Goal: Information Seeking & Learning: Check status

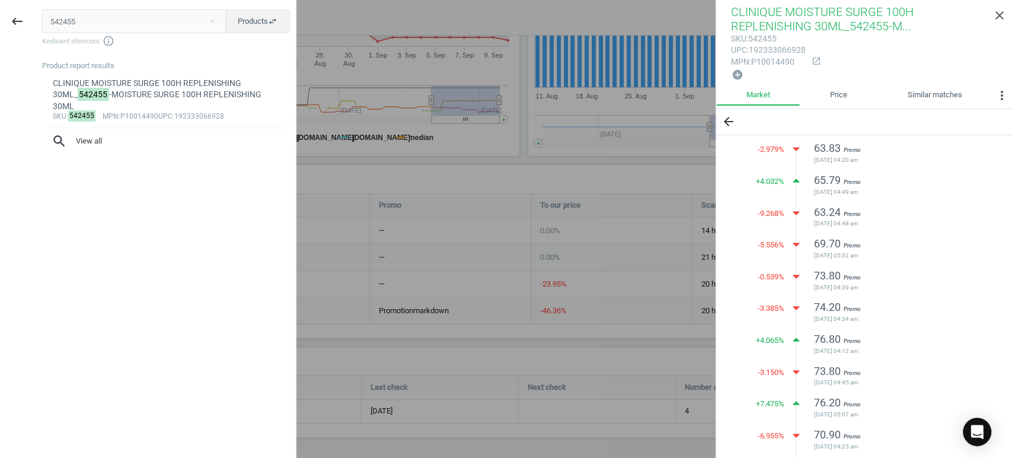
drag, startPoint x: 105, startPoint y: 20, endPoint x: 37, endPoint y: 3, distance: 69.8
click at [66, 11] on input "542455" at bounding box center [134, 21] width 184 height 24
click at [89, 18] on input "542455" at bounding box center [134, 21] width 184 height 24
click at [90, 18] on input "542455" at bounding box center [134, 21] width 184 height 24
click at [59, 22] on input "542455" at bounding box center [134, 21] width 184 height 24
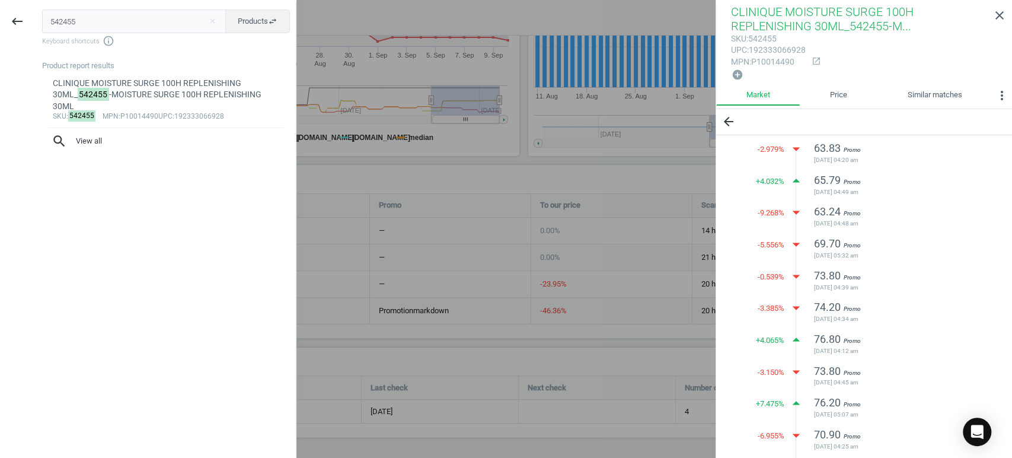
drag, startPoint x: 52, startPoint y: 22, endPoint x: 190, endPoint y: 25, distance: 137.6
click at [190, 25] on input "542455" at bounding box center [134, 21] width 184 height 24
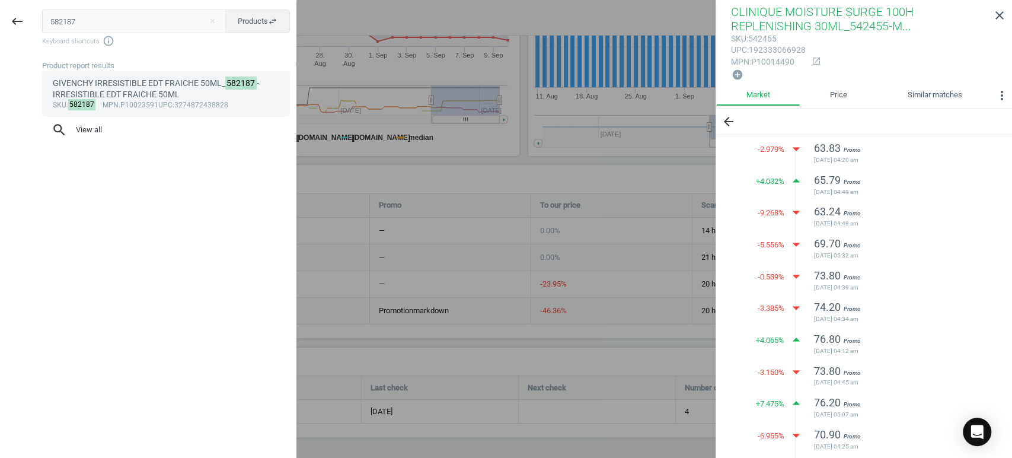
type input "582187"
click at [177, 93] on div "GIVENCHY IRRESISTIBLE EDT FRAICHE 50ML_ 582187 -IRRESISTIBLE EDT FRAICHE 50ML" at bounding box center [166, 89] width 227 height 23
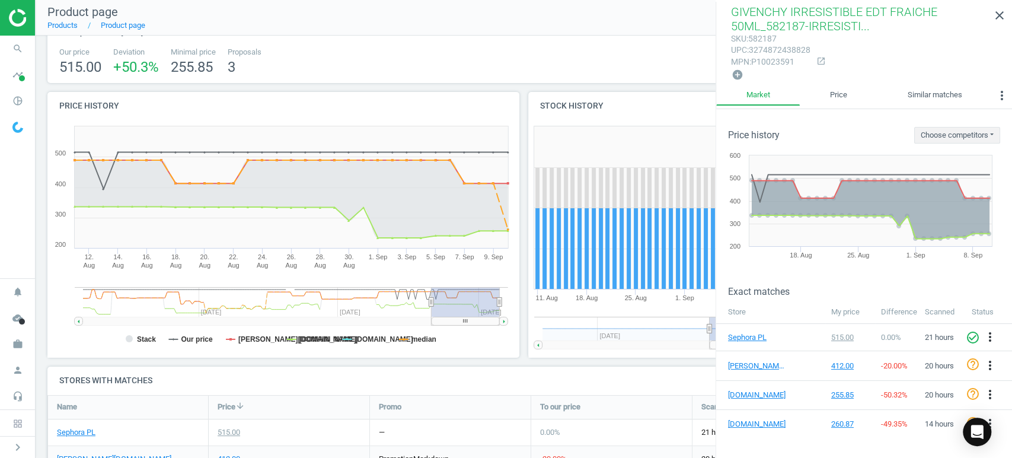
scroll to position [282, 0]
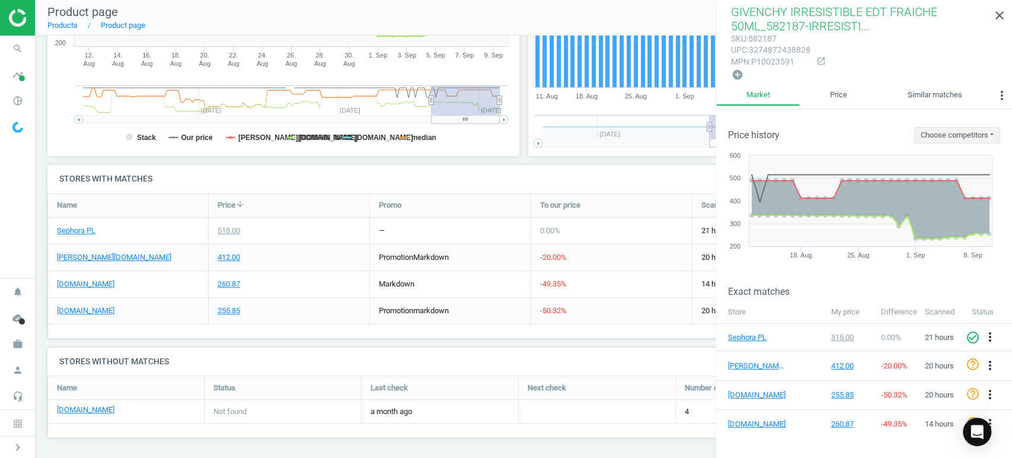
drag, startPoint x: 474, startPoint y: 123, endPoint x: 517, endPoint y: 132, distance: 43.2
click at [517, 132] on div "Price history Created with Highstock 6.2.0 Stack Our price [DOMAIN_NAME] [DOMAI…" at bounding box center [283, 27] width 481 height 275
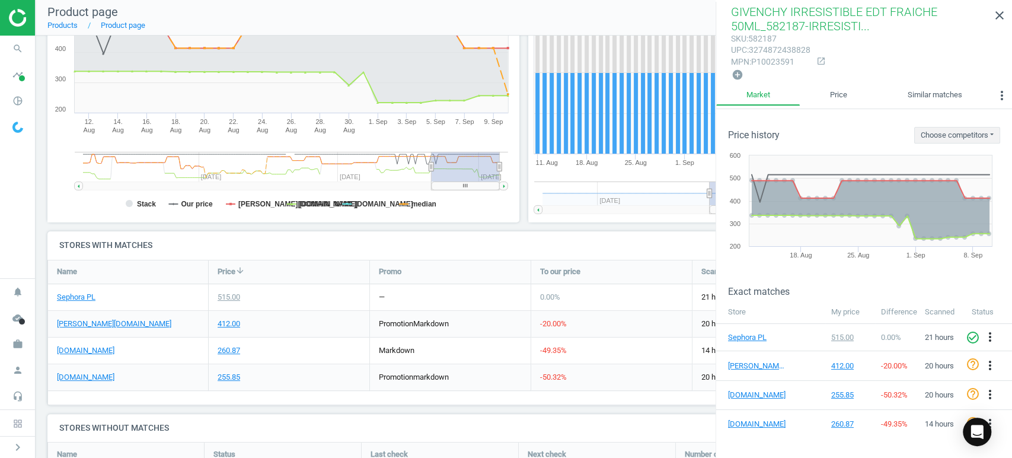
scroll to position [85, 0]
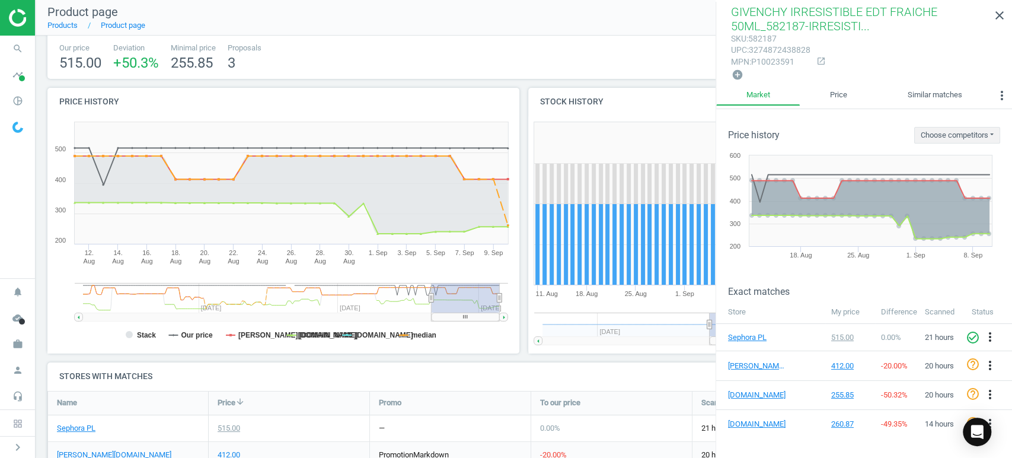
drag, startPoint x: 466, startPoint y: 317, endPoint x: 653, endPoint y: 355, distance: 191.3
click at [653, 355] on div "Price history Created with Highstock 6.2.0 Stack Our price [DOMAIN_NAME] [DOMAI…" at bounding box center [524, 225] width 962 height 275
click at [1002, 21] on icon "close" at bounding box center [1000, 15] width 14 height 14
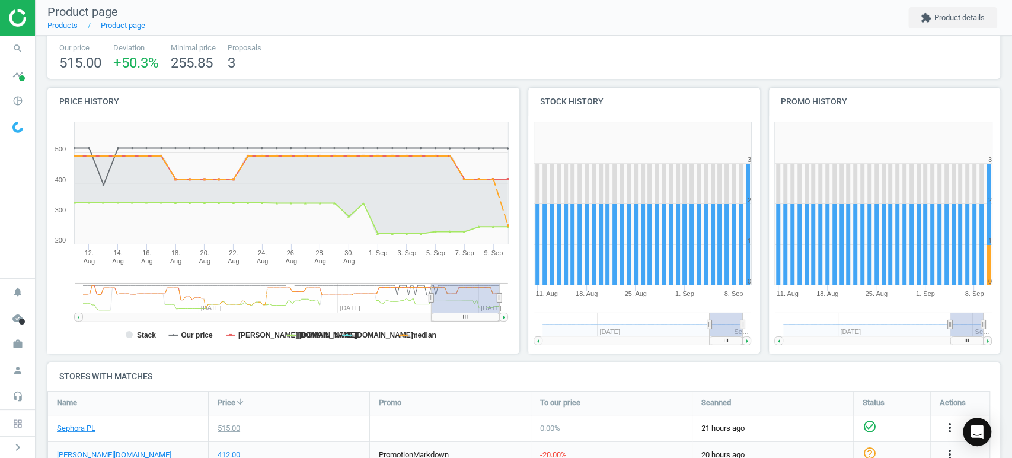
drag, startPoint x: 484, startPoint y: 321, endPoint x: 457, endPoint y: 321, distance: 26.7
click at [457, 321] on rect at bounding box center [280, 234] width 467 height 237
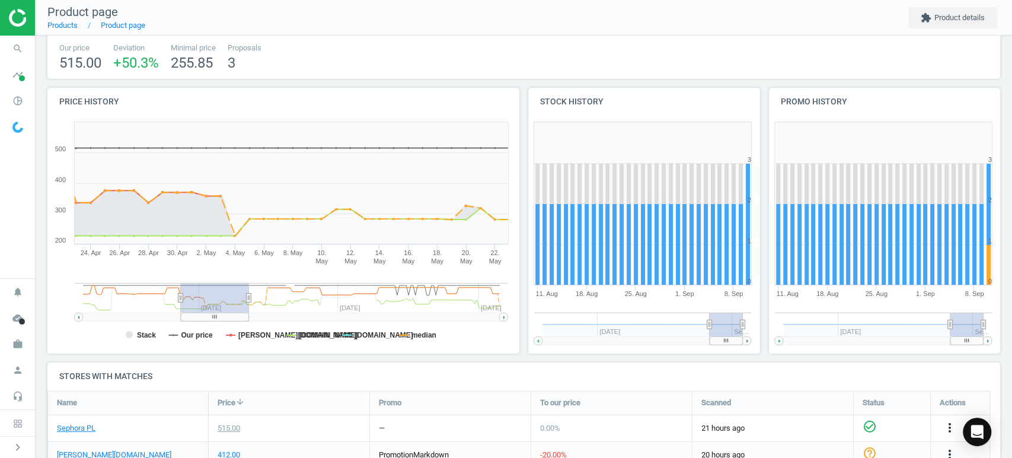
drag, startPoint x: 476, startPoint y: 316, endPoint x: 225, endPoint y: 313, distance: 250.9
click at [225, 313] on rect at bounding box center [215, 317] width 68 height 8
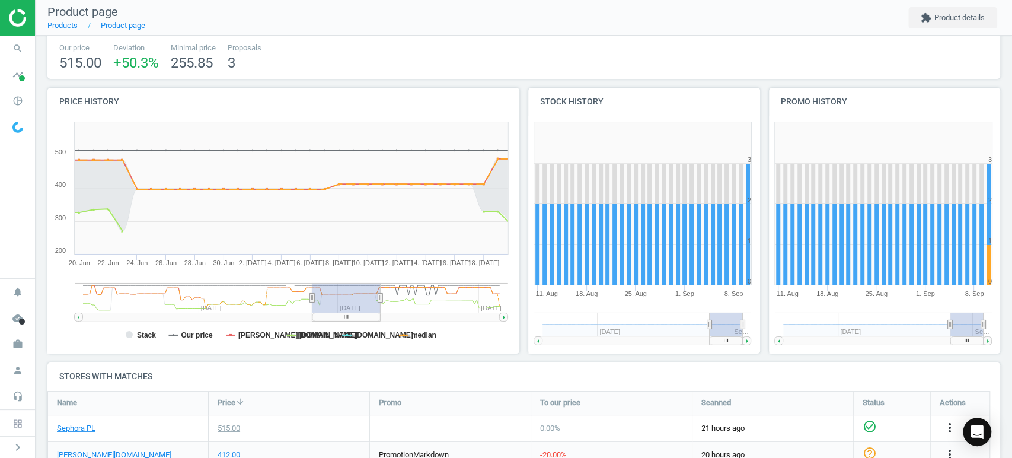
drag, startPoint x: 227, startPoint y: 317, endPoint x: 359, endPoint y: 308, distance: 132.5
click at [359, 308] on icon "Created with Highstock 6.2.0 Stack Our price [DOMAIN_NAME] [DOMAIN_NAME] [DOMAI…" at bounding box center [280, 234] width 467 height 237
drag, startPoint x: 361, startPoint y: 321, endPoint x: 259, endPoint y: 321, distance: 102.0
click at [259, 321] on icon "Created with Highstock 6.2.0 Stack Our price [DOMAIN_NAME] [DOMAIN_NAME] [DOMAI…" at bounding box center [280, 234] width 467 height 237
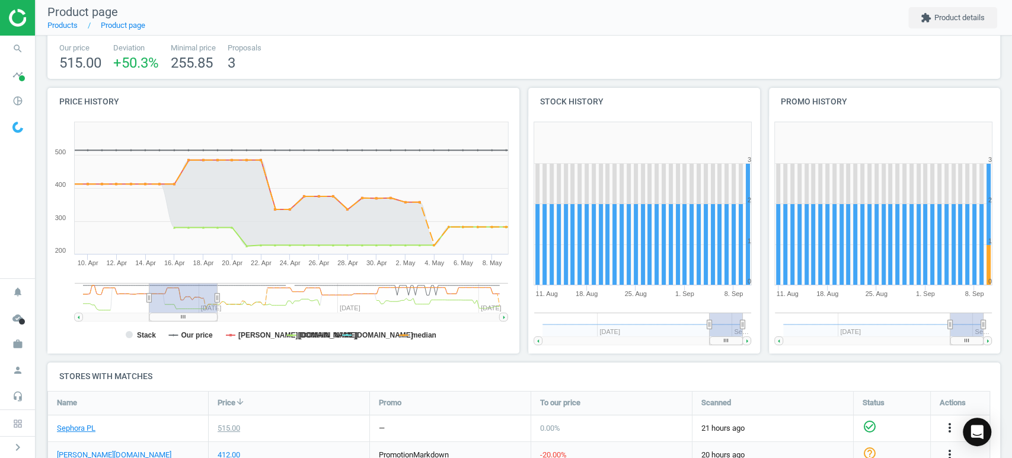
drag, startPoint x: 347, startPoint y: 315, endPoint x: 184, endPoint y: 318, distance: 163.1
click at [184, 318] on rect at bounding box center [183, 317] width 68 height 8
click at [14, 49] on icon "search" at bounding box center [18, 48] width 23 height 23
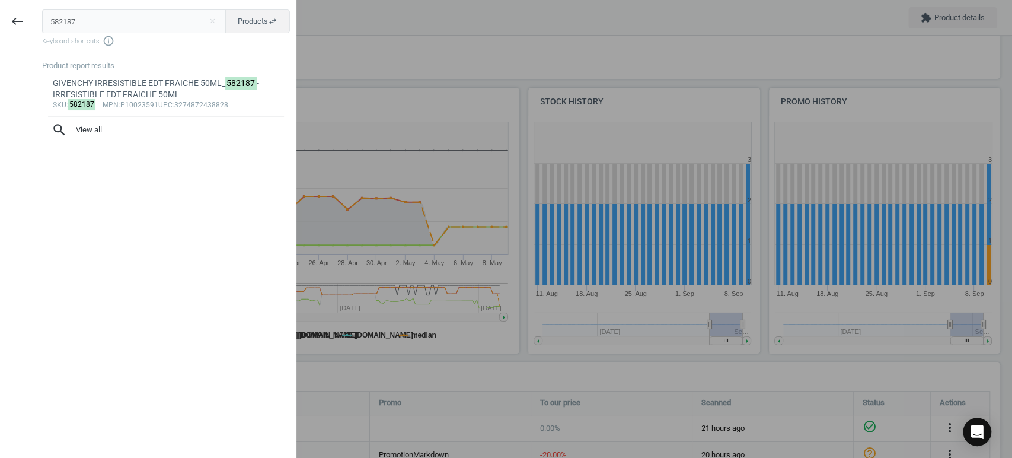
drag, startPoint x: 138, startPoint y: 20, endPoint x: 0, endPoint y: 11, distance: 137.9
click at [0, 7] on div "keyboard_backspace 582187 close Products swap_horiz Keyboard shortcuts info_out…" at bounding box center [148, 231] width 297 height 458
type input "565059"
click at [114, 88] on mark "565059" at bounding box center [98, 94] width 32 height 13
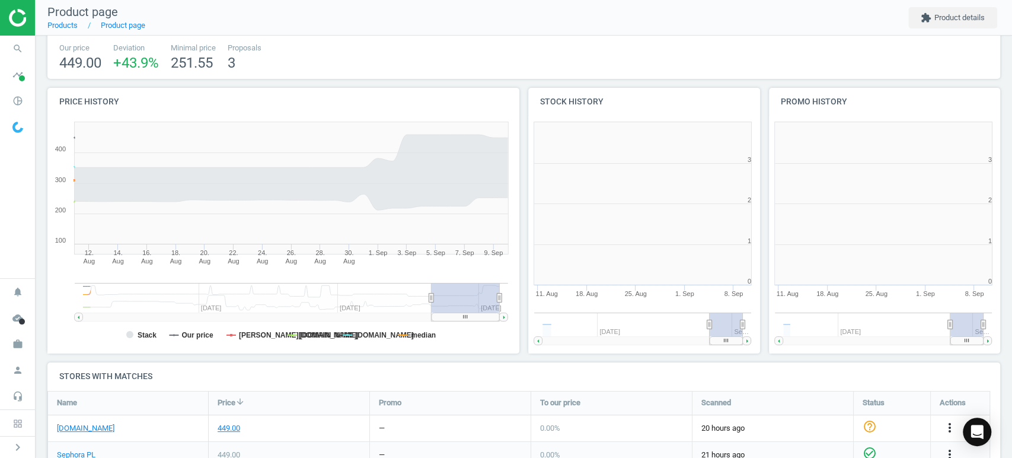
scroll to position [258, 250]
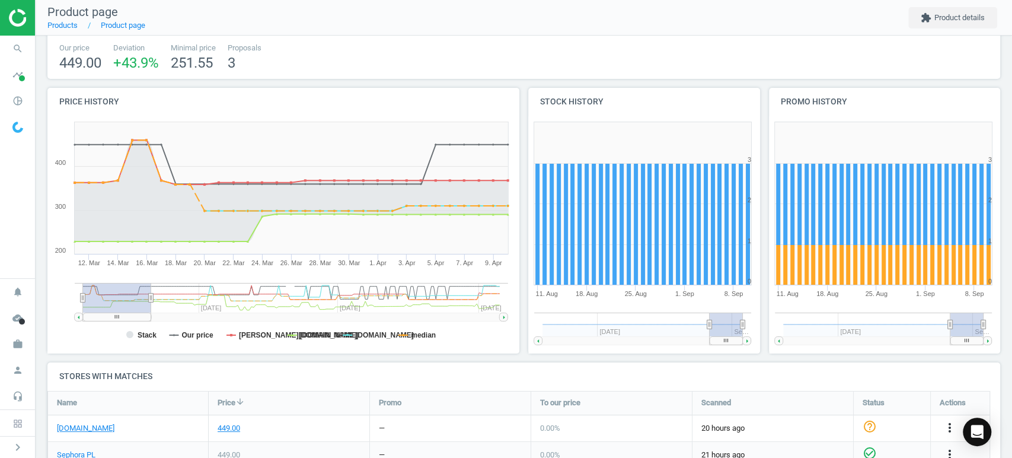
drag, startPoint x: 470, startPoint y: 317, endPoint x: 104, endPoint y: 328, distance: 365.5
click at [104, 328] on icon "Created with Highstock 6.2.0 Stack Our price [DOMAIN_NAME] [DOMAIN_NAME] [DOMAI…" at bounding box center [280, 234] width 467 height 237
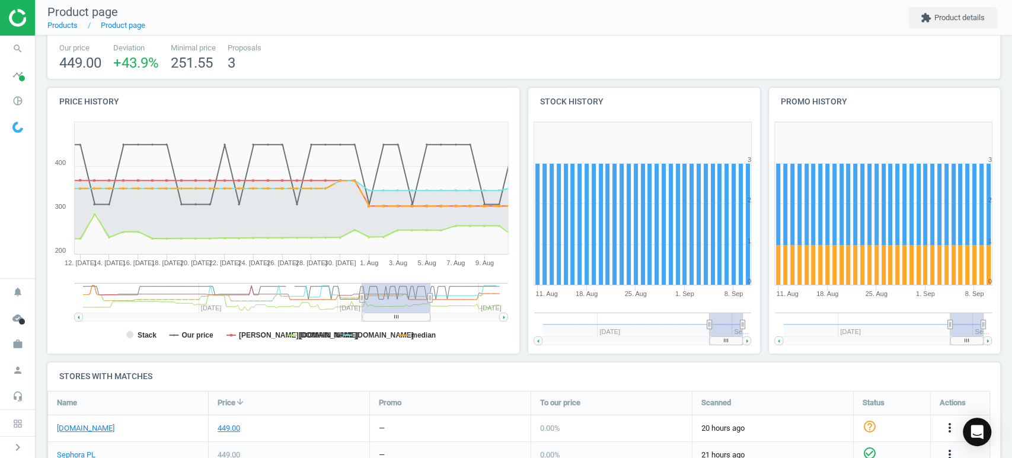
drag, startPoint x: 119, startPoint y: 318, endPoint x: 399, endPoint y: 337, distance: 280.0
click at [399, 337] on icon "Created with Highstock 6.2.0 Stack Our price [DOMAIN_NAME] [DOMAIN_NAME] [DOMAI…" at bounding box center [280, 234] width 467 height 237
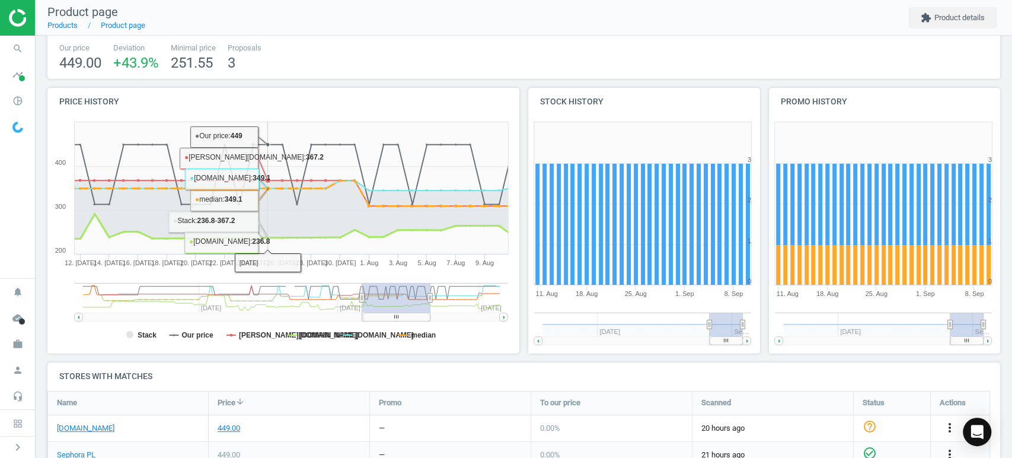
scroll to position [0, 0]
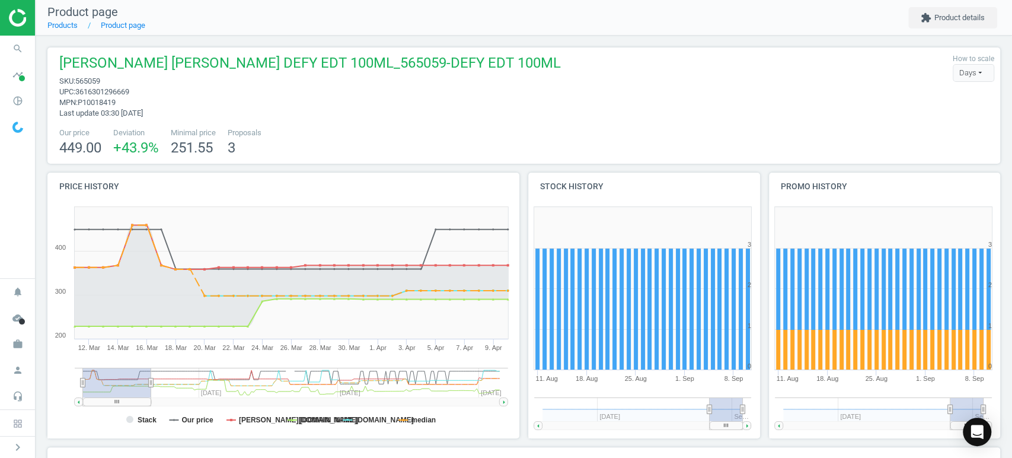
drag, startPoint x: 397, startPoint y: 404, endPoint x: 109, endPoint y: 409, distance: 287.6
click at [109, 409] on icon "Created with Highstock 6.2.0 Stack Our price [DOMAIN_NAME] [DOMAIN_NAME] [DOMAI…" at bounding box center [280, 319] width 467 height 237
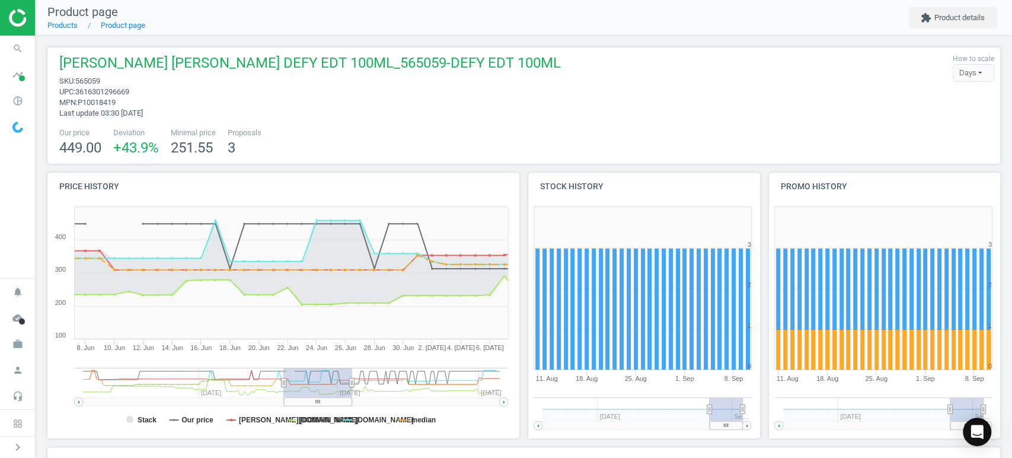
drag, startPoint x: 113, startPoint y: 403, endPoint x: 315, endPoint y: 404, distance: 201.6
click at [315, 404] on rect at bounding box center [318, 401] width 68 height 8
click at [18, 50] on icon "search" at bounding box center [18, 48] width 23 height 23
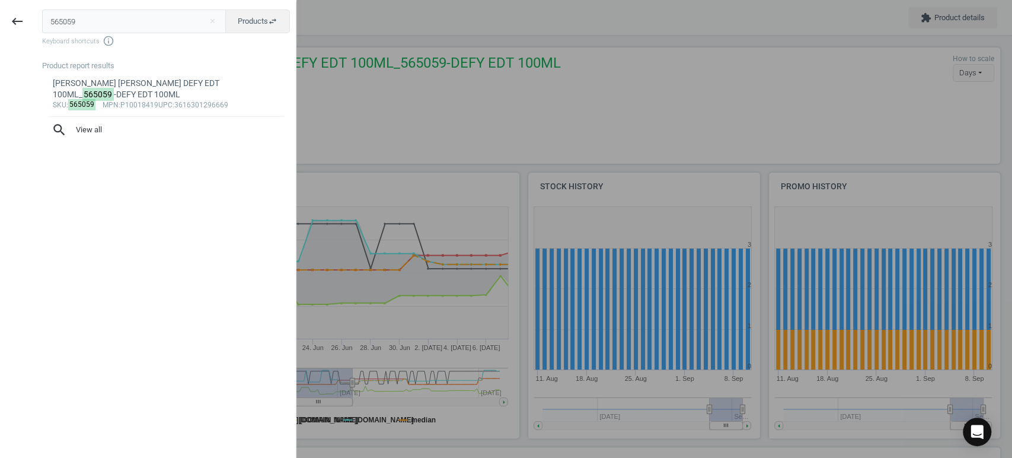
drag, startPoint x: 161, startPoint y: 22, endPoint x: 0, endPoint y: 22, distance: 161.3
click at [0, 22] on div "keyboard_backspace 565059 close Products swap_horiz Keyboard shortcuts info_out…" at bounding box center [148, 231] width 297 height 458
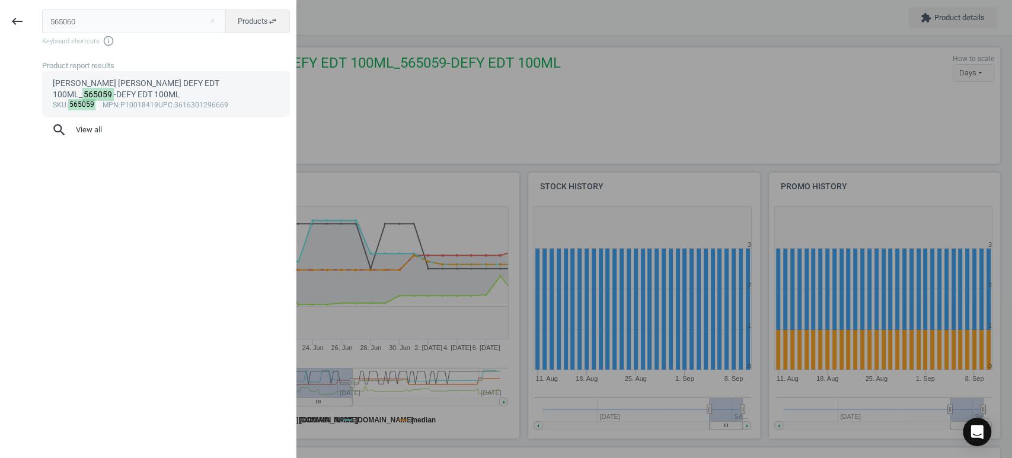
type input "565060"
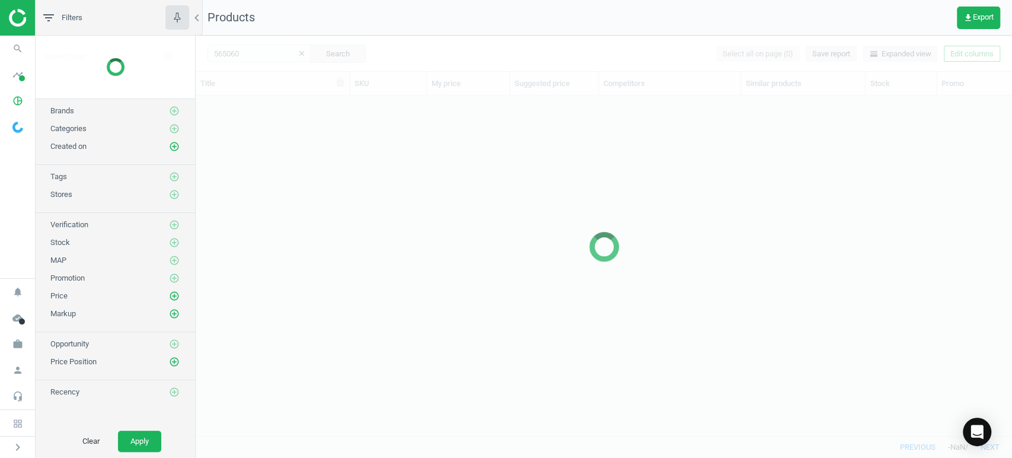
scroll to position [320, 807]
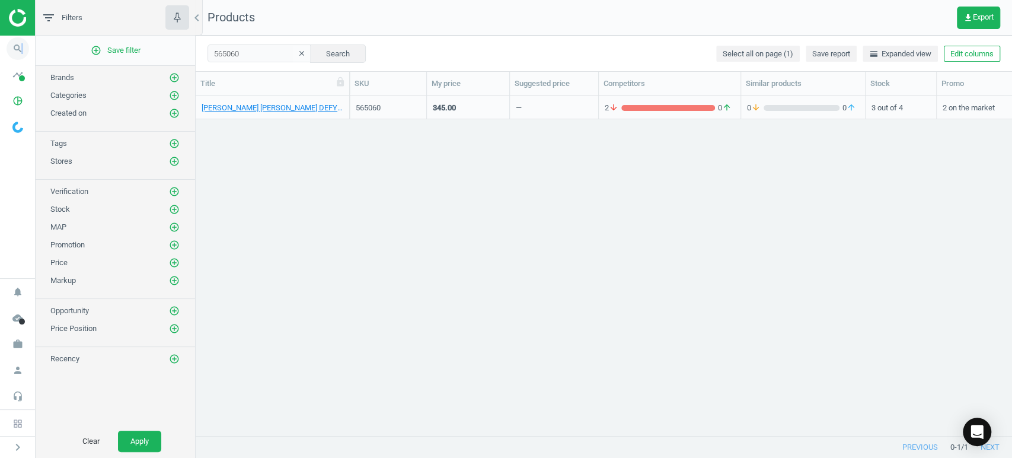
click at [23, 42] on icon "search" at bounding box center [18, 48] width 23 height 23
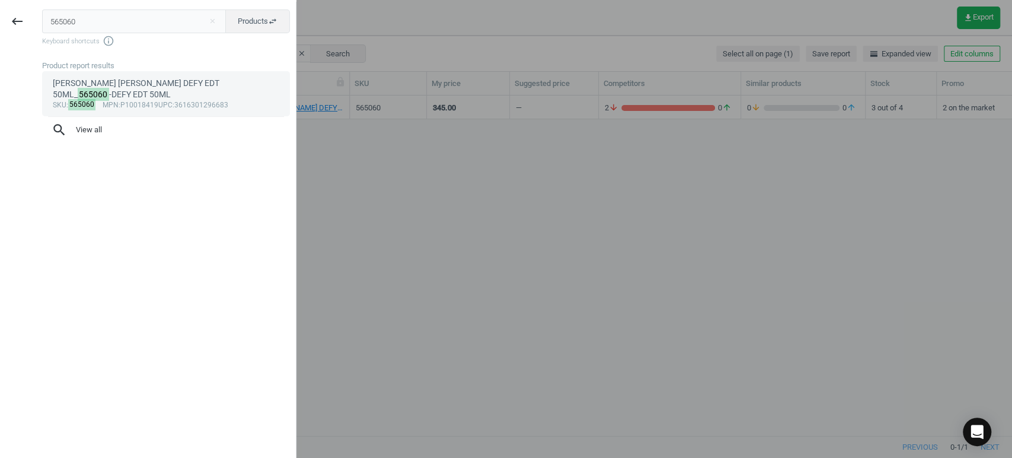
click at [125, 101] on div "sku : 565060 mpn :P10018419 upc :3616301296683" at bounding box center [166, 105] width 227 height 9
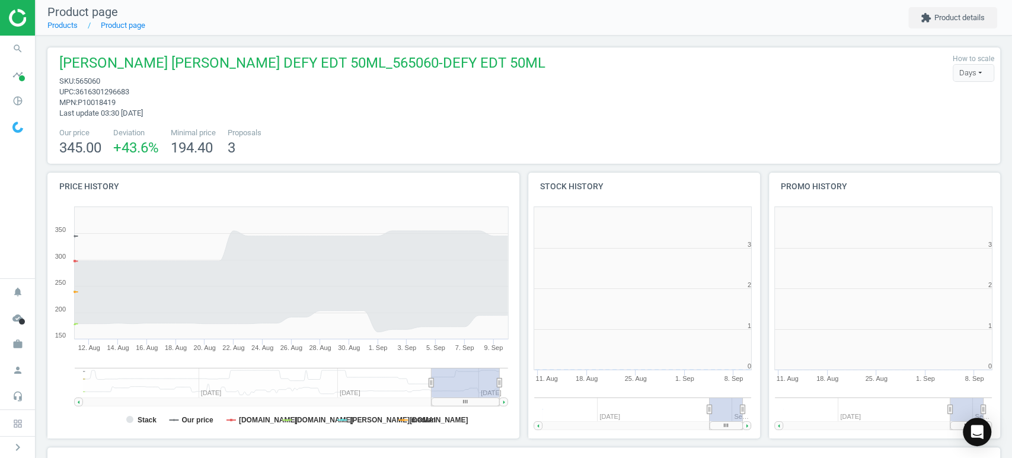
scroll to position [258, 250]
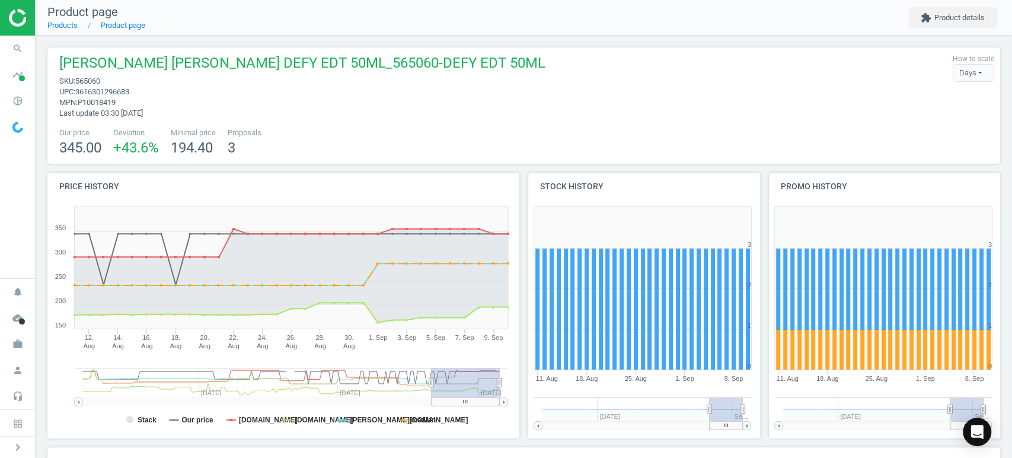
drag, startPoint x: 455, startPoint y: 401, endPoint x: 526, endPoint y: 372, distance: 76.6
click at [528, 409] on div "Price history Created with Highstock 6.2.0 Stack Our price [DOMAIN_NAME] [DOMAI…" at bounding box center [524, 310] width 962 height 275
drag, startPoint x: 455, startPoint y: 404, endPoint x: 541, endPoint y: 397, distance: 85.7
click at [541, 397] on div "Price history Created with Highstock 6.2.0 Stack Our price lyko.com notino.pl d…" at bounding box center [524, 310] width 962 height 275
